Goal: Check status: Check status

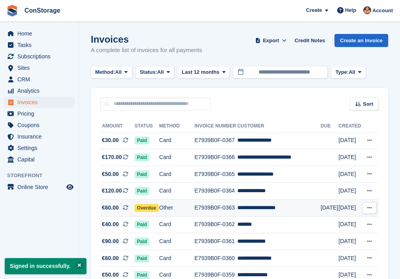
click at [144, 206] on span "Overdue" at bounding box center [147, 208] width 24 height 8
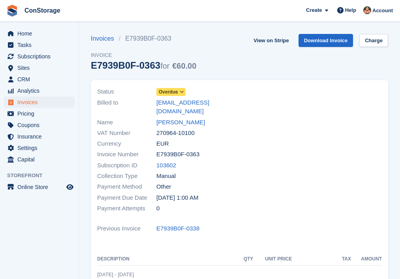
click at [165, 92] on span "Overdue" at bounding box center [168, 91] width 19 height 7
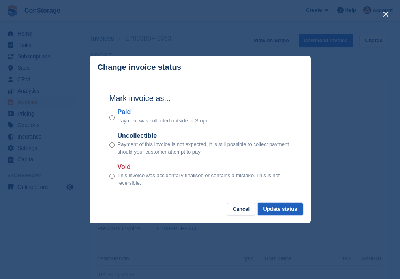
click at [278, 209] on button "Update status" at bounding box center [280, 209] width 45 height 13
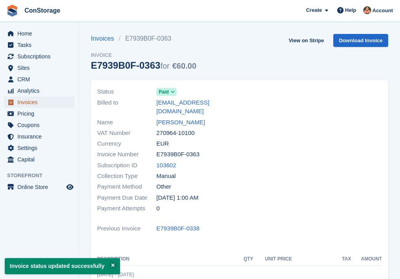
click at [27, 105] on span "Invoices" at bounding box center [40, 102] width 47 height 11
